Goal: Information Seeking & Learning: Learn about a topic

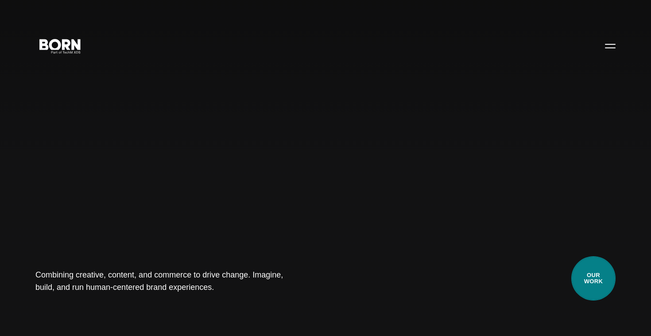
click at [601, 281] on link "Our Work" at bounding box center [594, 278] width 44 height 44
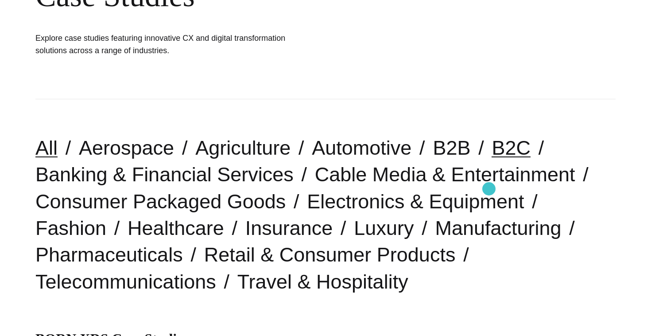
scroll to position [138, 0]
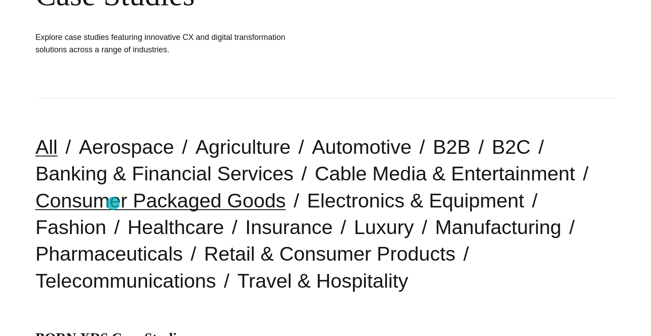
click at [113, 203] on link "Consumer Packaged Goods" at bounding box center [160, 200] width 250 height 23
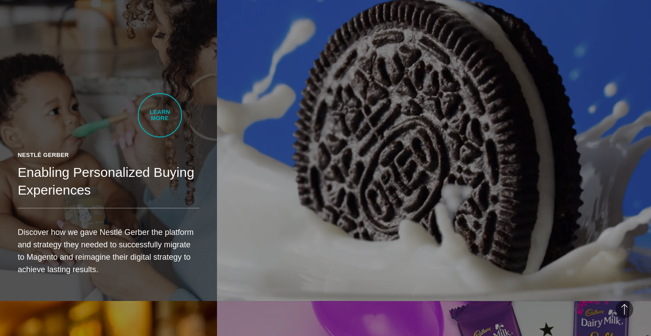
scroll to position [932, 0]
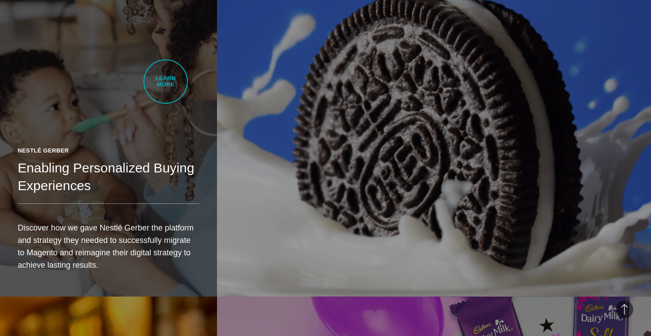
click at [166, 82] on link "Nestlé Gerber Enabling Personalized Buying Experiences Discover how we gave Nes…" at bounding box center [108, 125] width 217 height 342
